Goal: Subscribe to service/newsletter

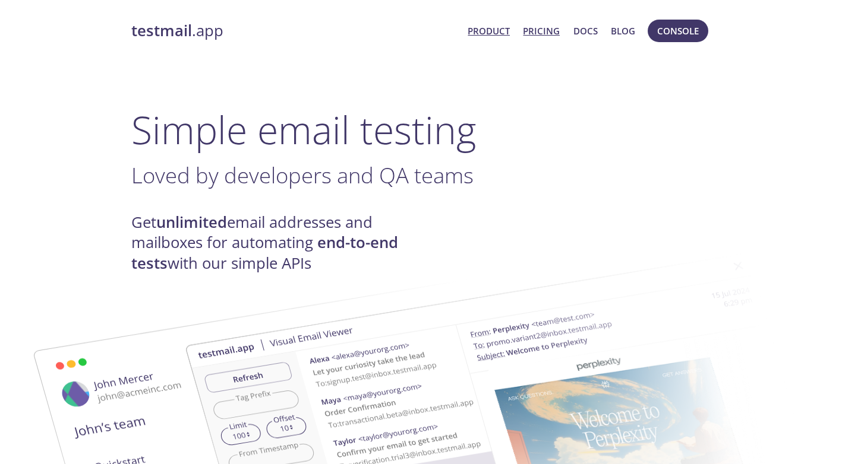
click at [530, 30] on link "Pricing" at bounding box center [541, 30] width 37 height 15
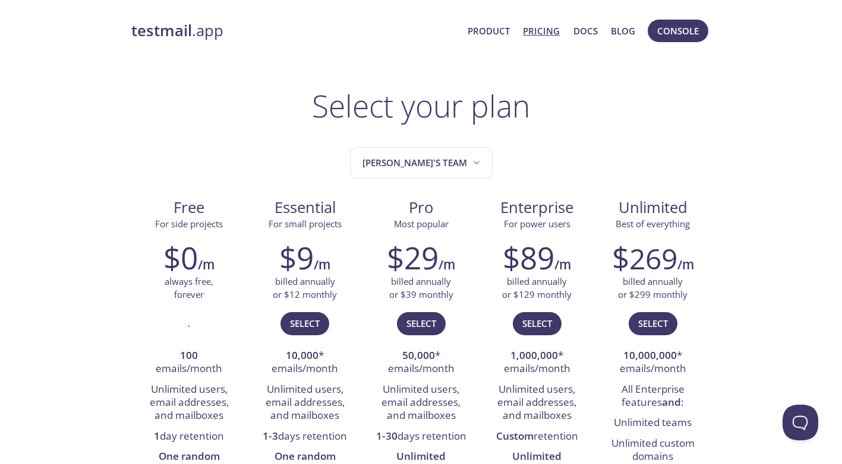
click at [204, 31] on link "testmail .app" at bounding box center [294, 31] width 327 height 20
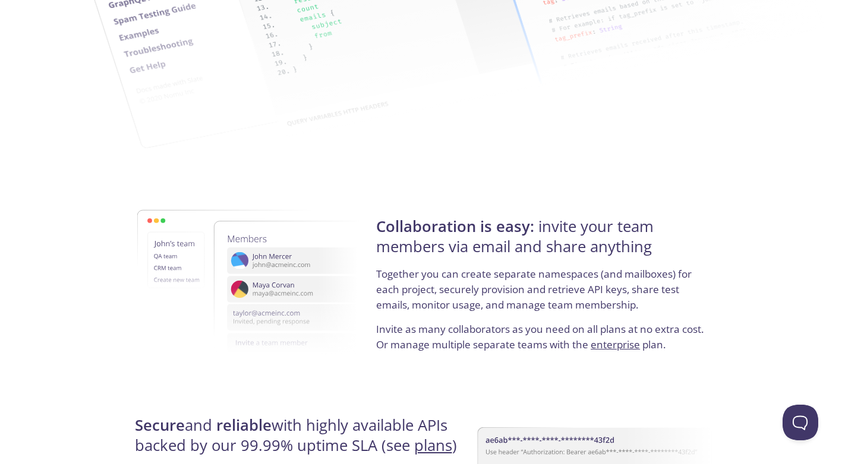
scroll to position [2252, 0]
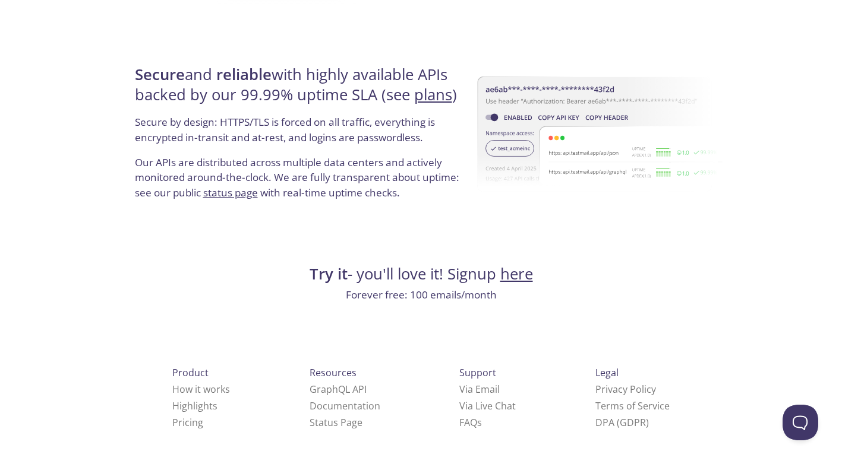
click at [507, 278] on link "here" at bounding box center [516, 274] width 33 height 21
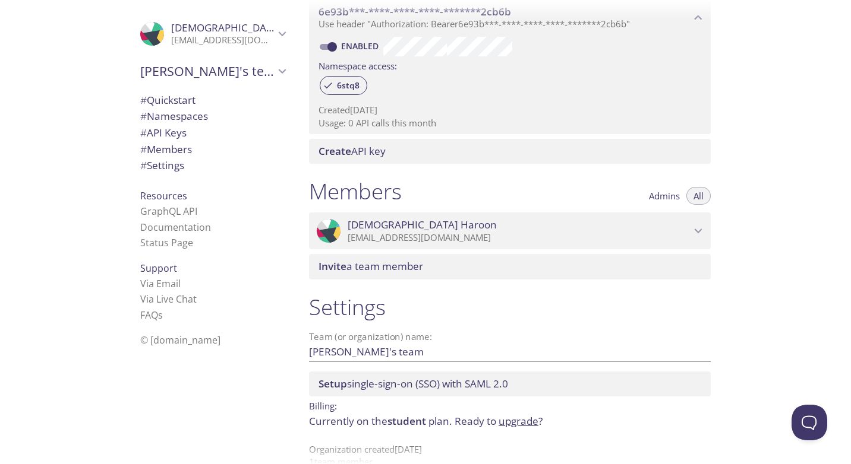
scroll to position [380, 0]
